Goal: Information Seeking & Learning: Find specific page/section

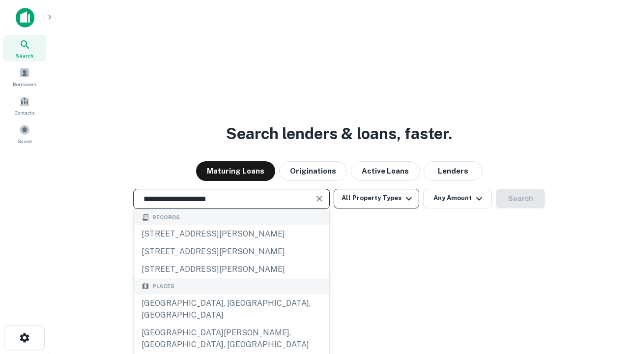
click at [231, 324] on div "[GEOGRAPHIC_DATA], [GEOGRAPHIC_DATA], [GEOGRAPHIC_DATA]" at bounding box center [232, 308] width 196 height 29
click at [377, 198] on button "All Property Types" at bounding box center [377, 199] width 86 height 20
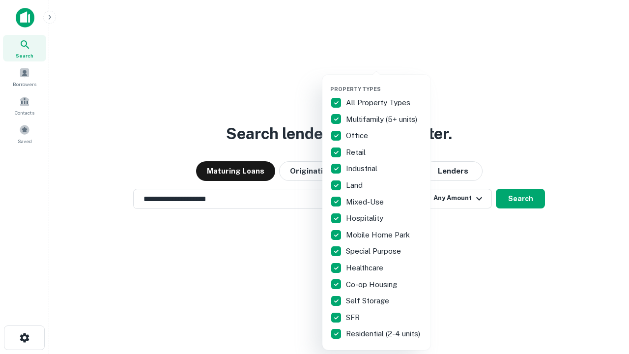
type input "**********"
click at [384, 83] on button "button" at bounding box center [384, 83] width 108 height 0
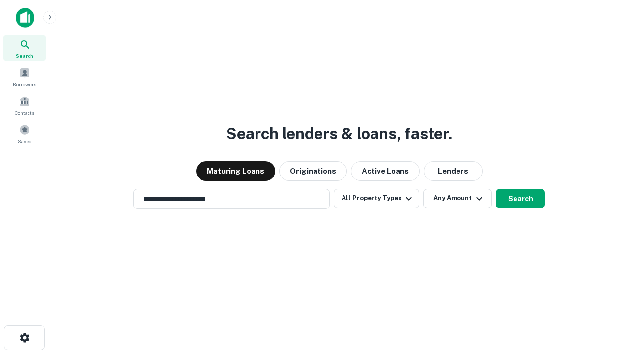
scroll to position [15, 0]
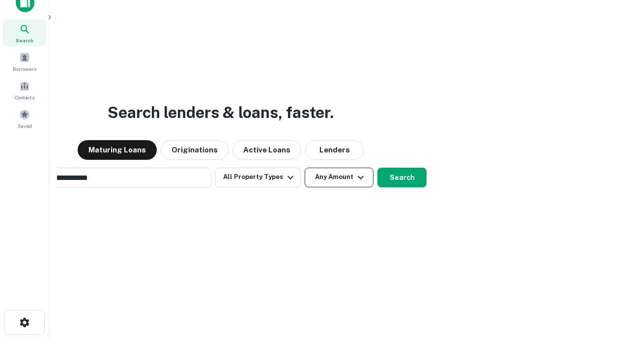
click at [305, 168] on button "Any Amount" at bounding box center [339, 178] width 69 height 20
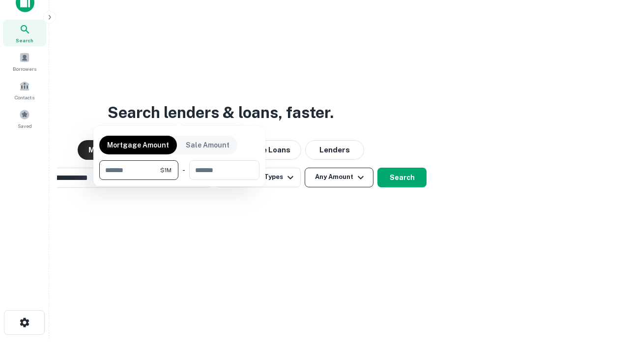
scroll to position [16, 0]
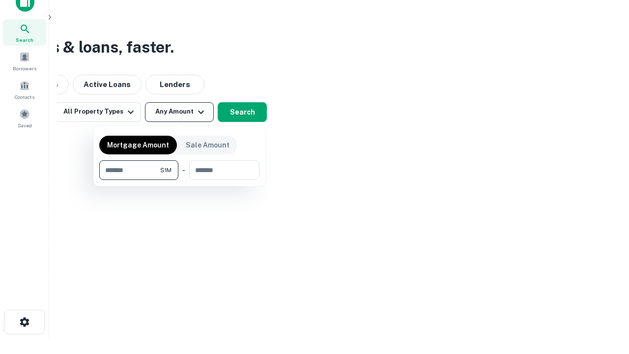
type input "*******"
click at [179, 180] on button "button" at bounding box center [179, 180] width 160 height 0
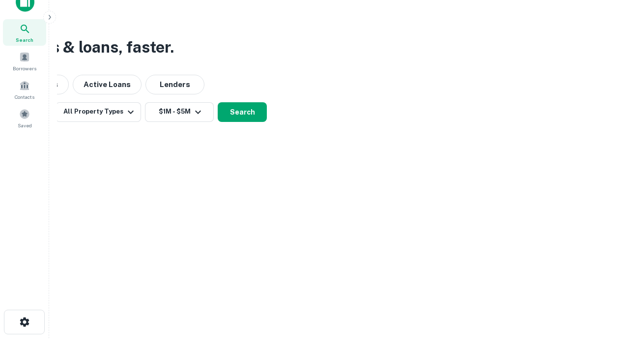
scroll to position [15, 0]
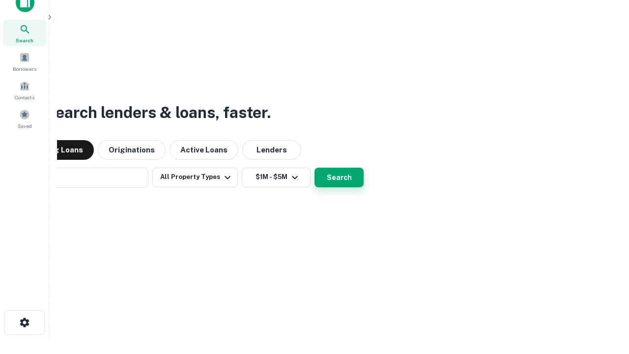
click at [315, 168] on button "Search" at bounding box center [339, 178] width 49 height 20
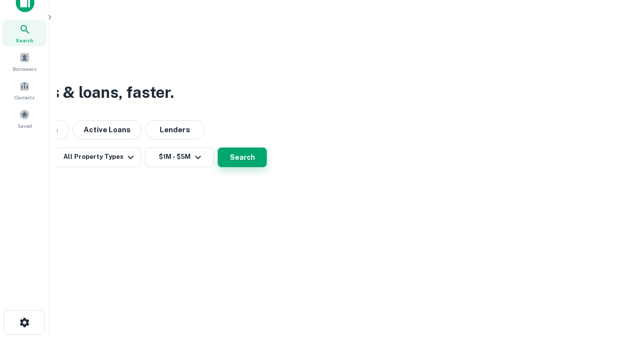
scroll to position [16, 0]
